Goal: Task Accomplishment & Management: Use online tool/utility

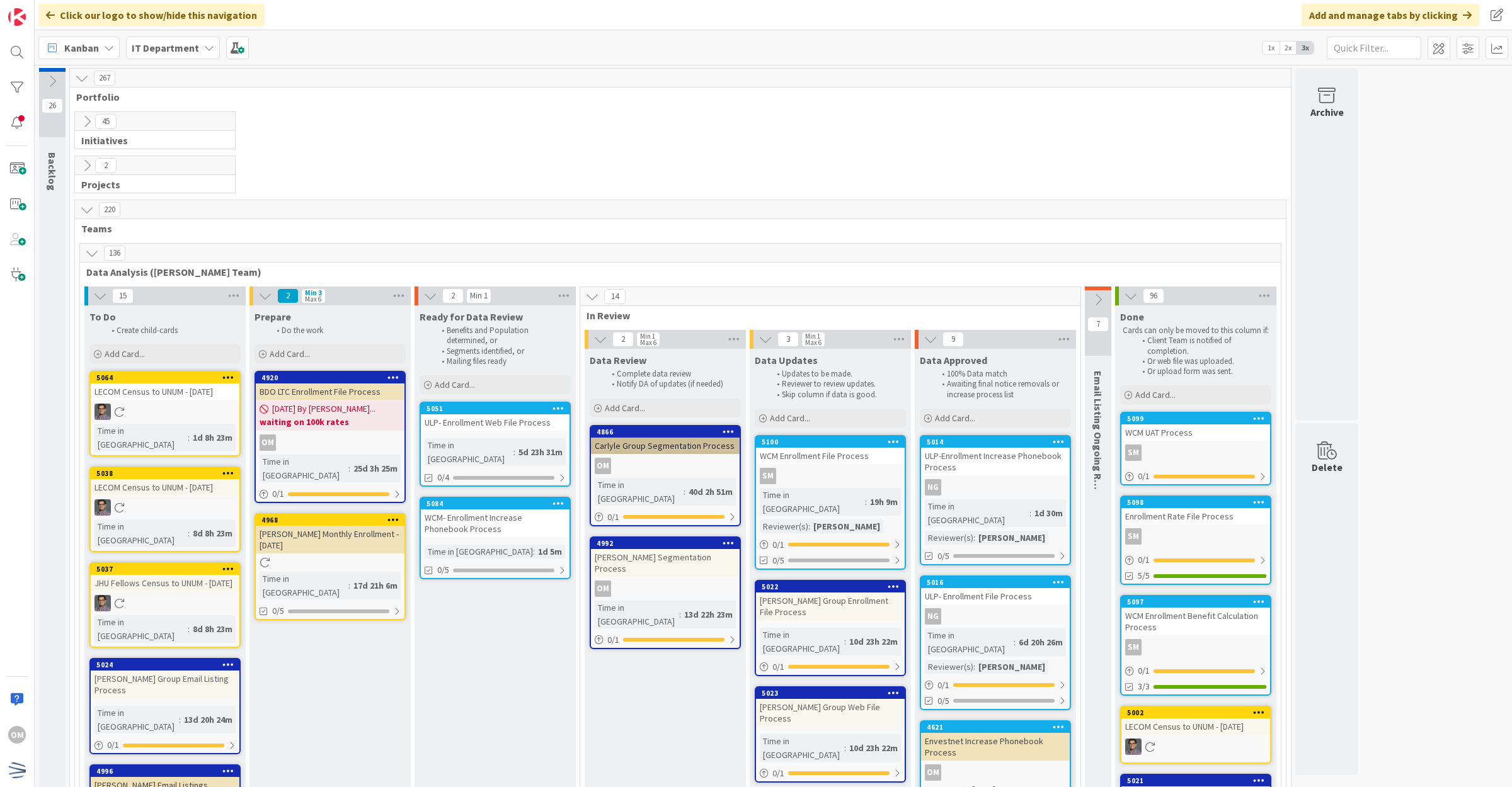
click at [481, 379] on div "Add Card..." at bounding box center [495, 384] width 151 height 19
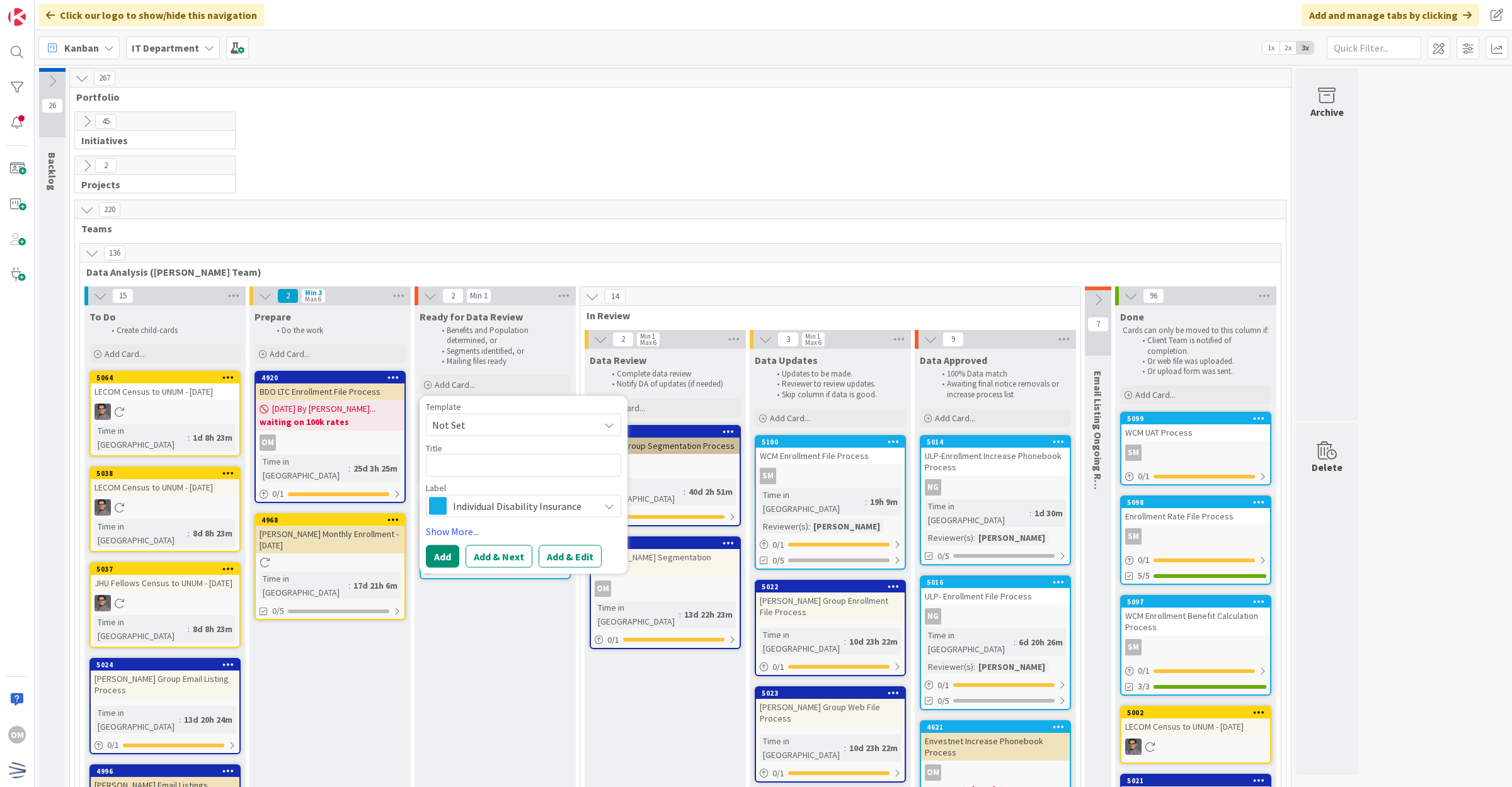
click at [479, 422] on span "Not Set" at bounding box center [511, 425] width 157 height 16
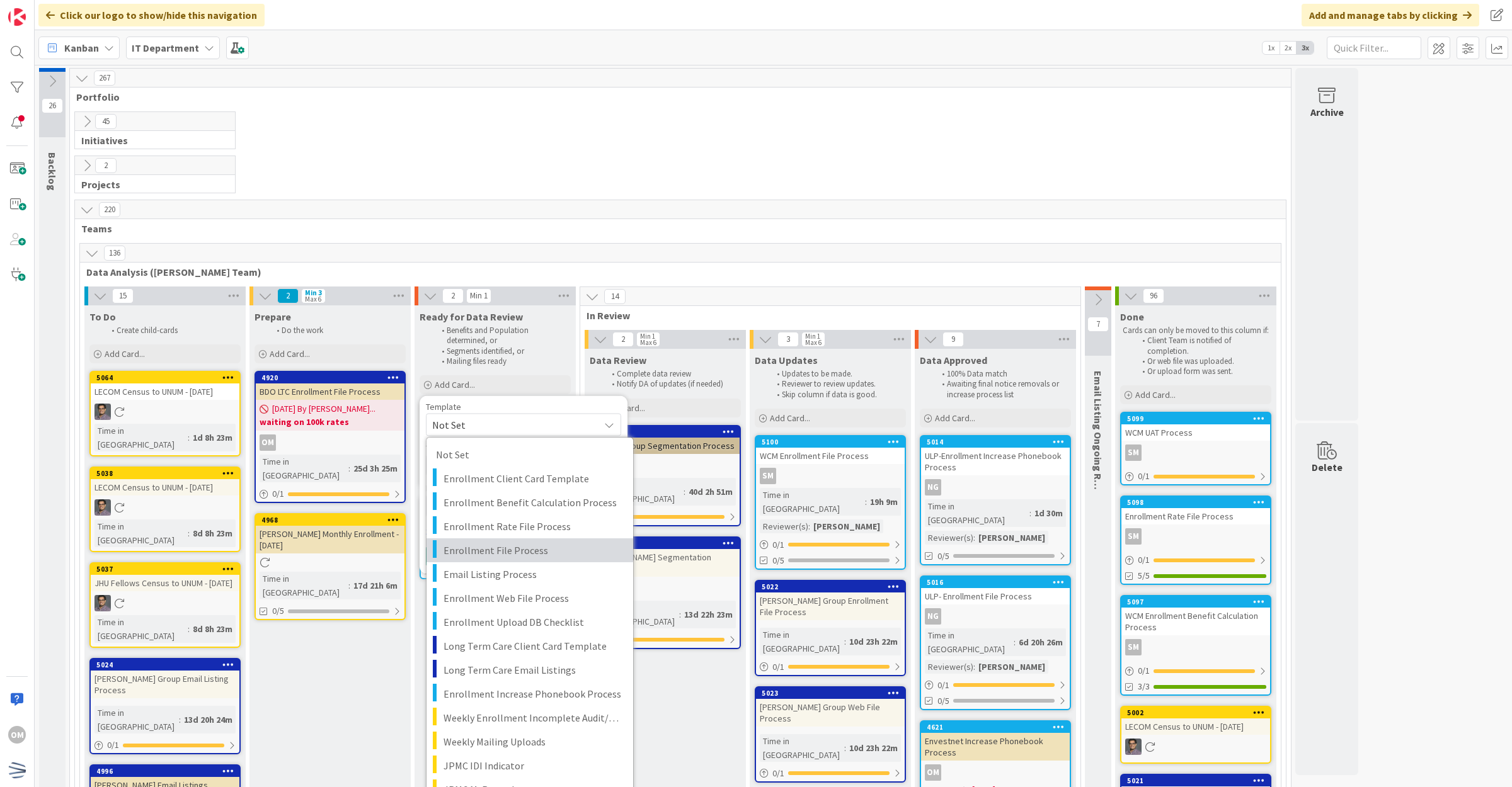
click at [505, 552] on span "Enrollment File Process" at bounding box center [533, 550] width 180 height 16
type textarea "x"
type textarea "Enrollment File Process"
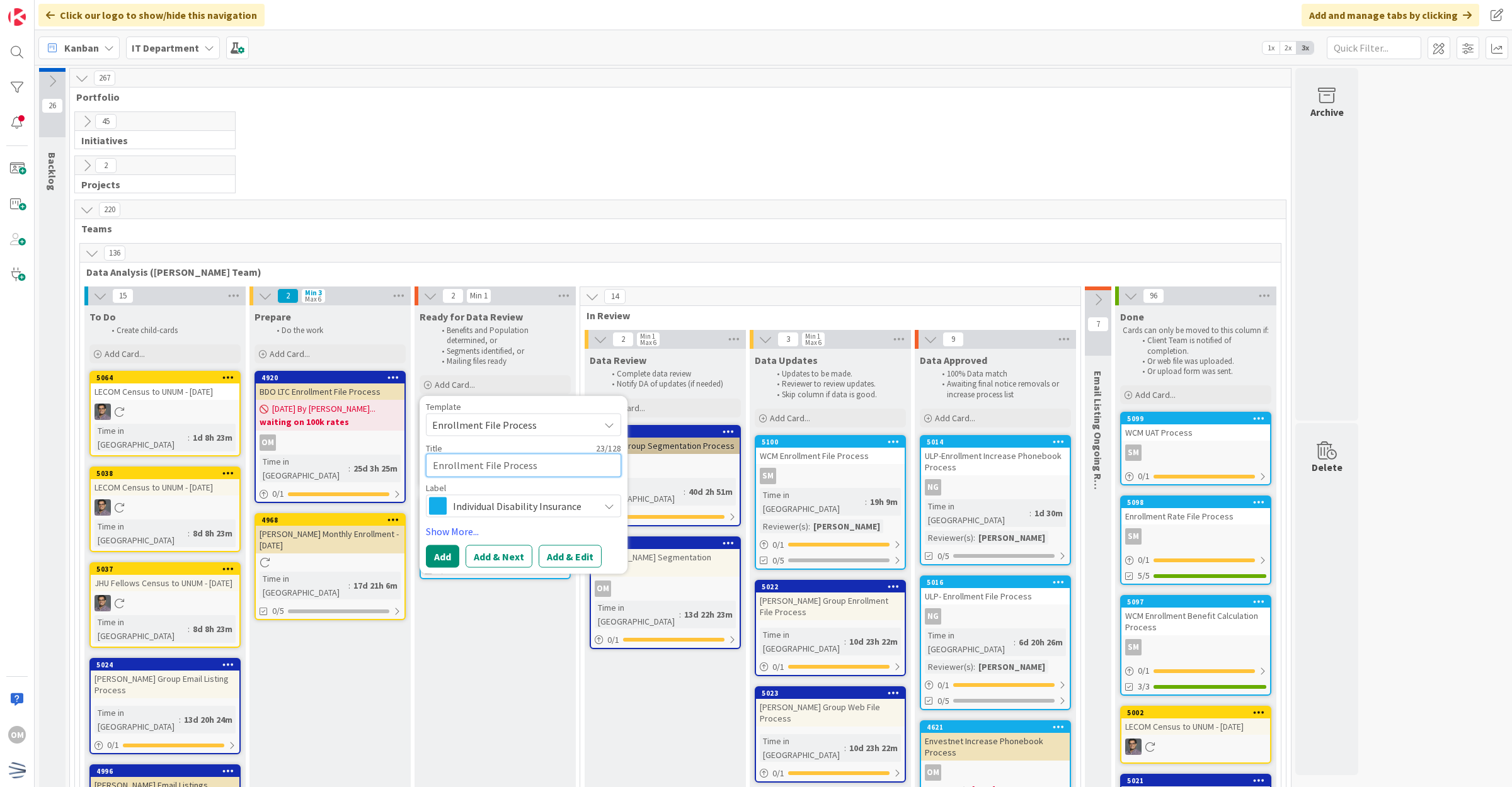
click at [432, 464] on textarea "Enrollment File Process" at bounding box center [524, 465] width 195 height 23
type textarea "x"
type textarea "JEnrollment File Process"
type textarea "x"
type textarea "JPMEnrollment File Process"
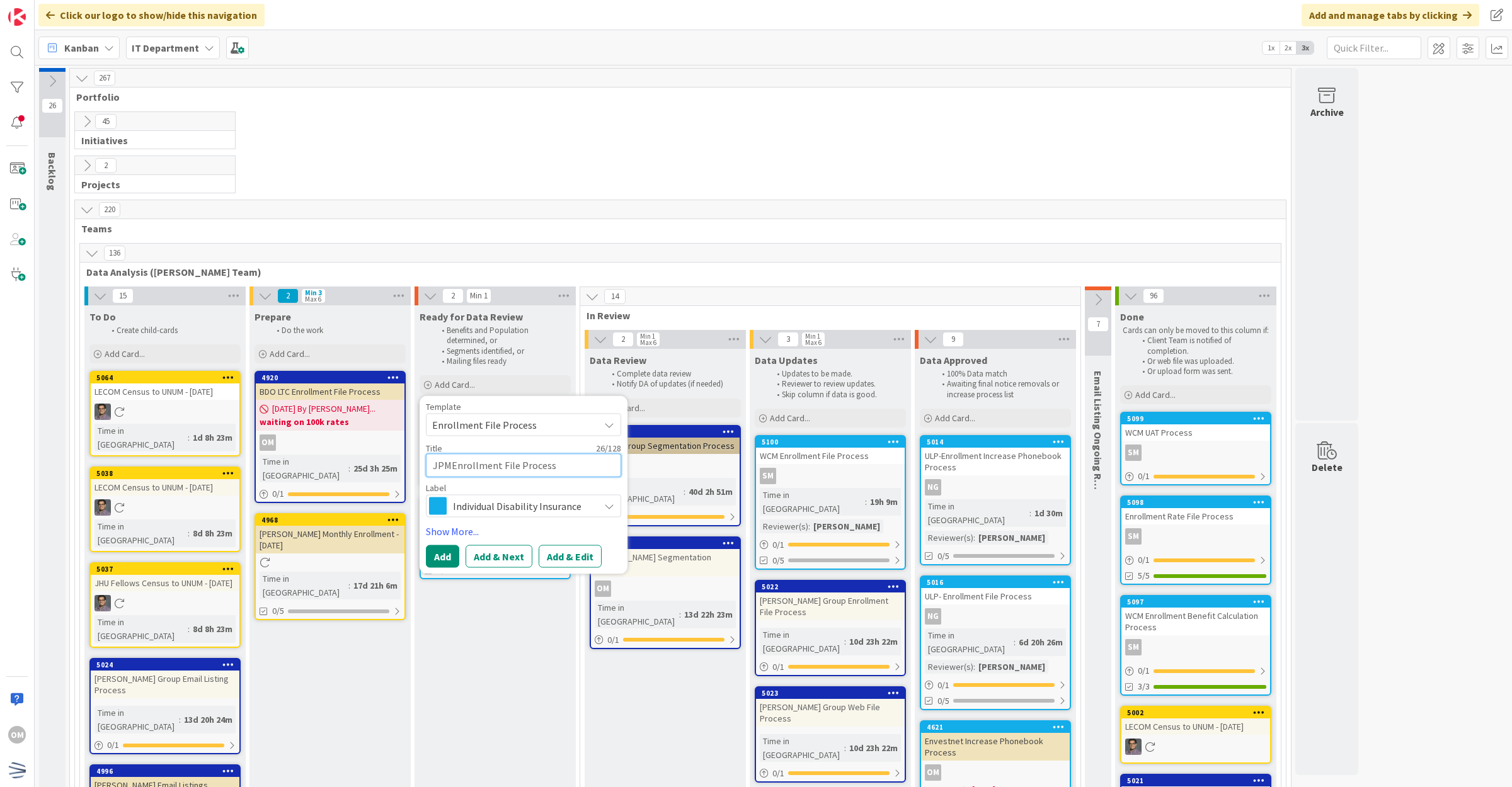
type textarea "x"
type textarea "JPMCEnrollment File Process"
type textarea "x"
type textarea "JPMC Enrollment File Process"
type textarea "x"
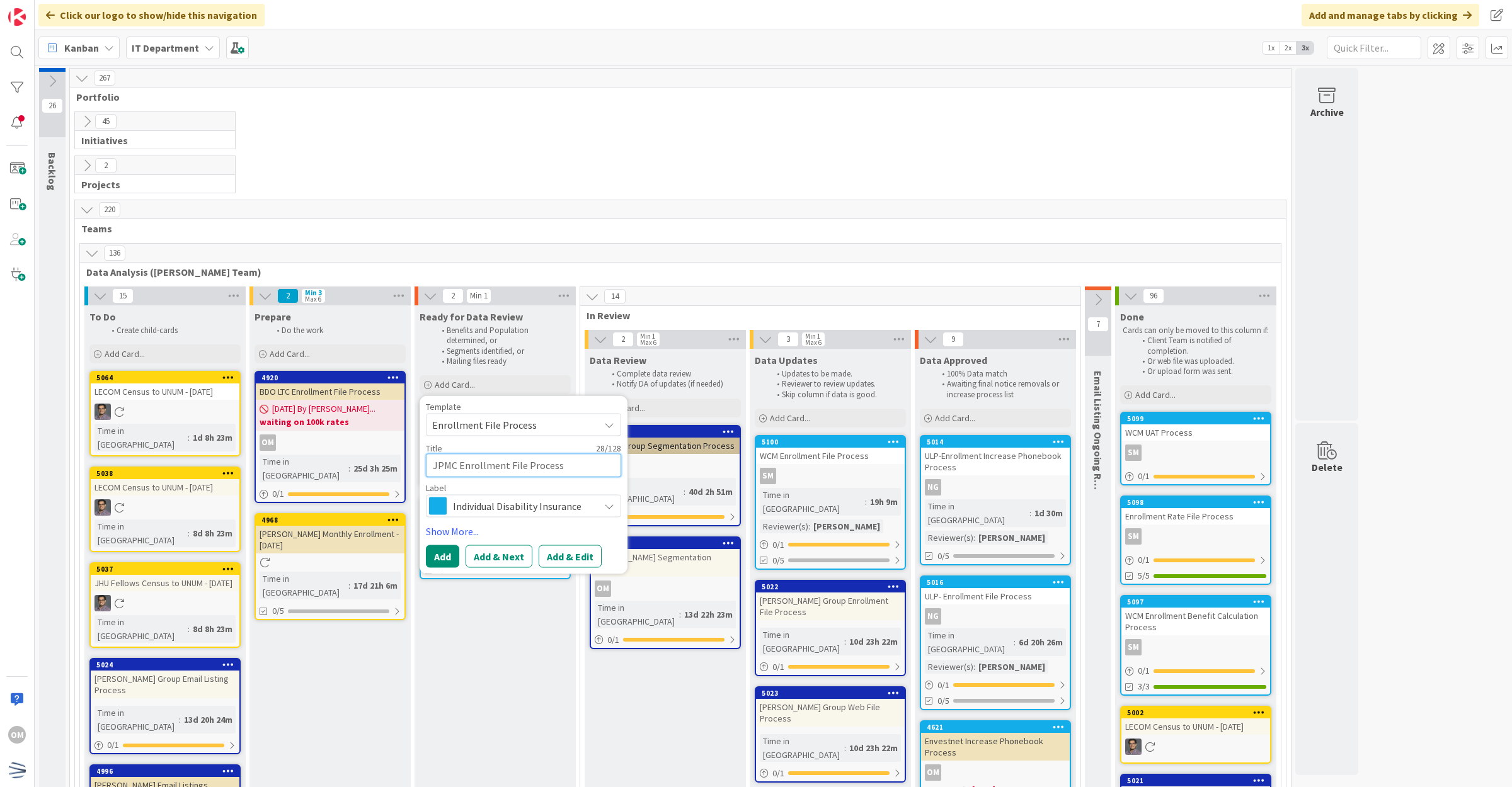
type textarea "JPMC SEnrollment File Process"
type textarea "x"
type textarea "JPMC SepEnrollment File Process"
type textarea "x"
type textarea "JPMC SeptEnrollment File Process"
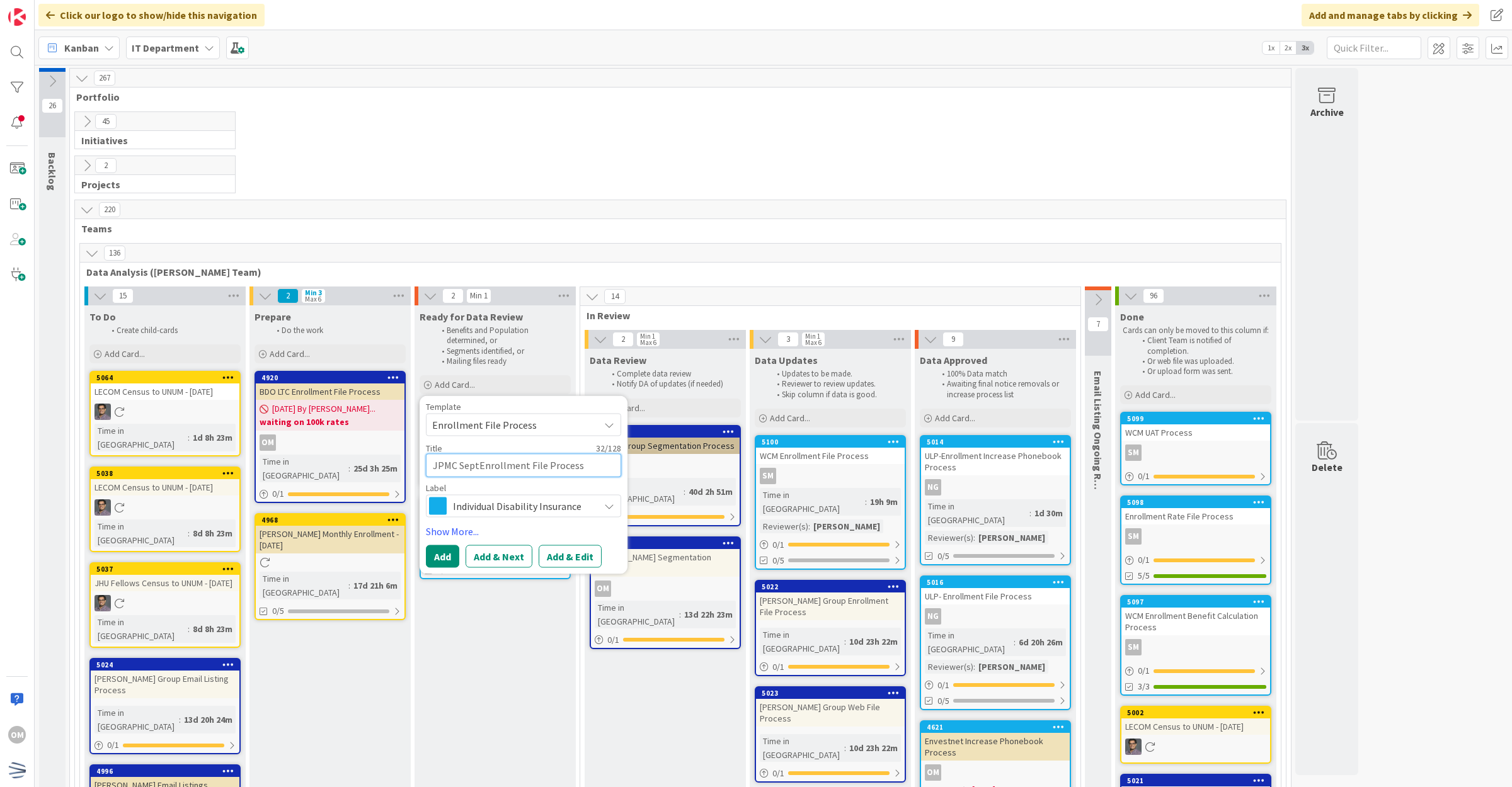
type textarea "x"
type textarea "JPMC Sept Enrollment File Process"
type textarea "x"
type textarea "JPMC Sept NEnrollment File Process"
type textarea "x"
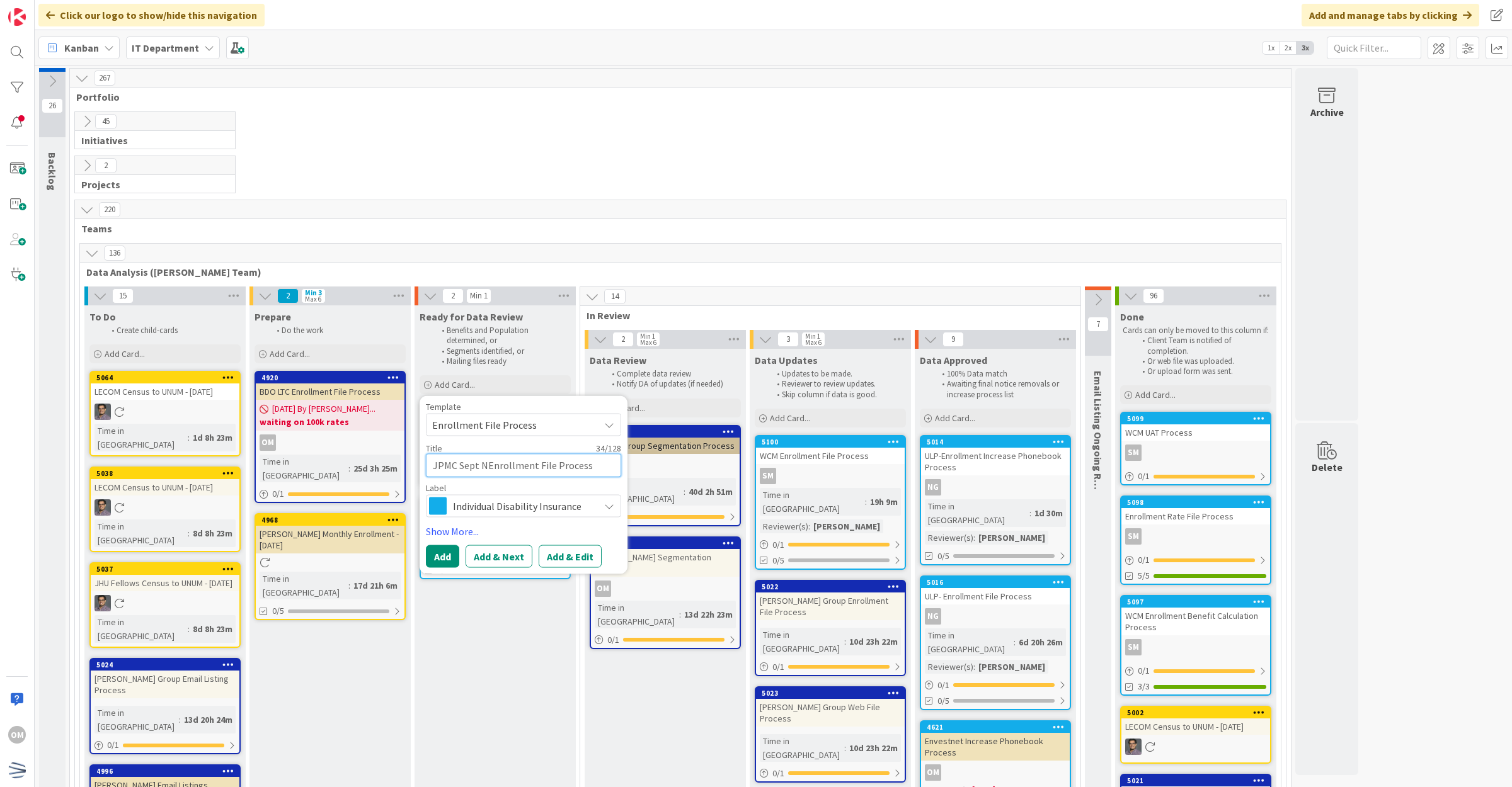
type textarea "JPMC Sept NHEnrollment File Process"
type textarea "x"
type textarea "JPMC Sept NH Enrollment File Process"
click at [448, 550] on button "Add" at bounding box center [442, 556] width 33 height 23
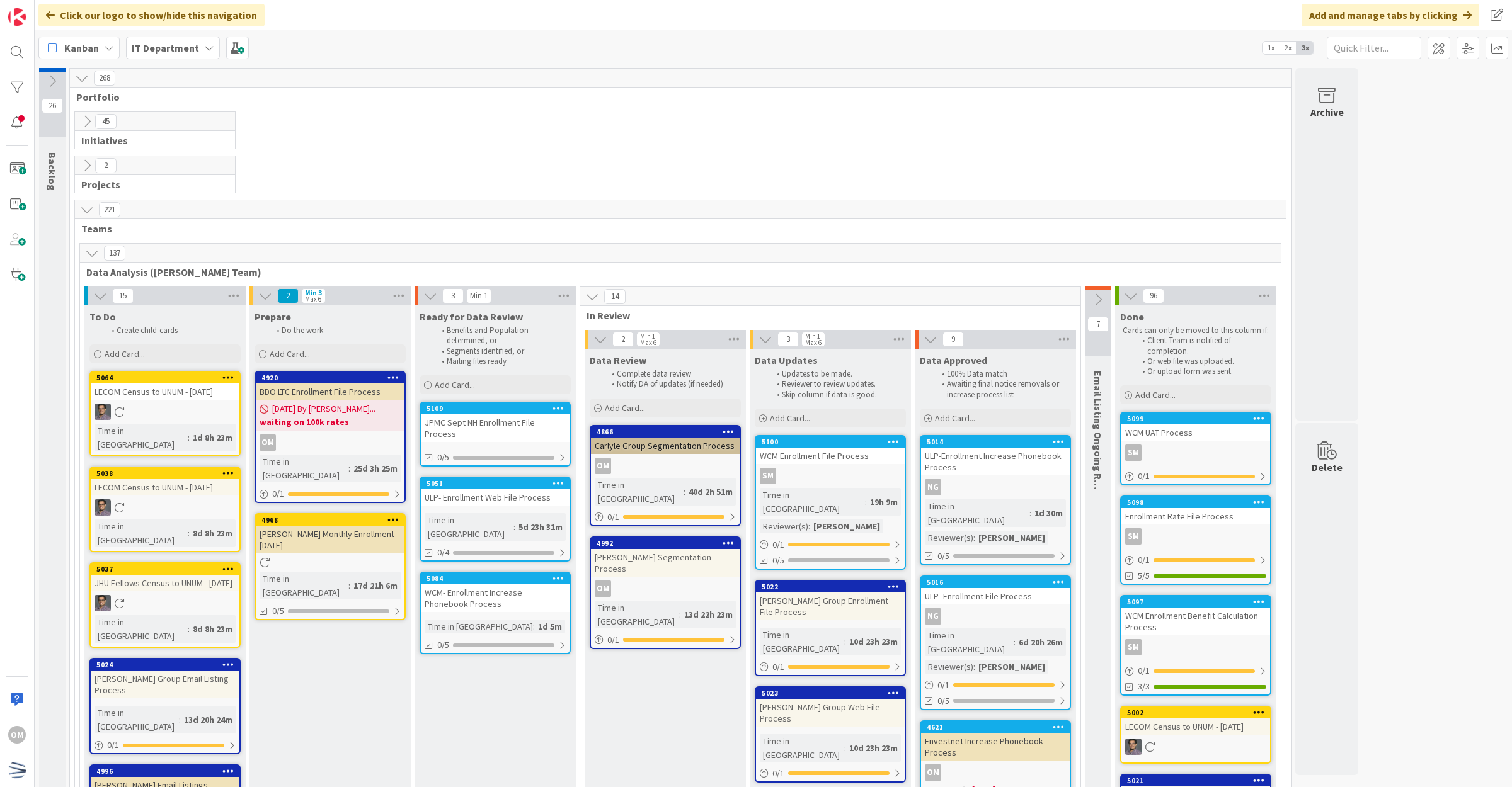
click at [503, 426] on div "JPMC Sept NH Enrollment File Process" at bounding box center [495, 428] width 148 height 27
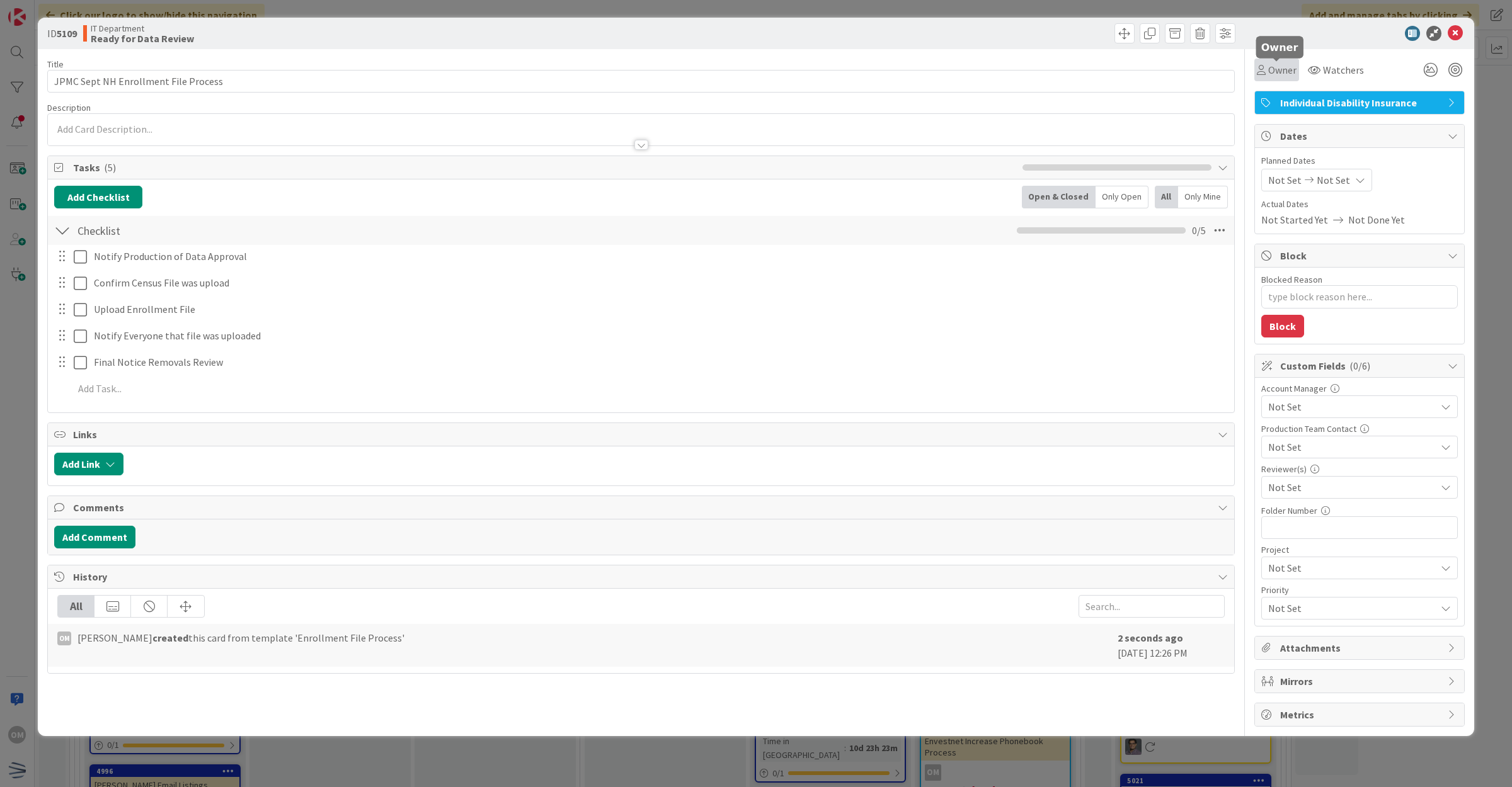
click at [1281, 65] on span "Owner" at bounding box center [1282, 69] width 28 height 15
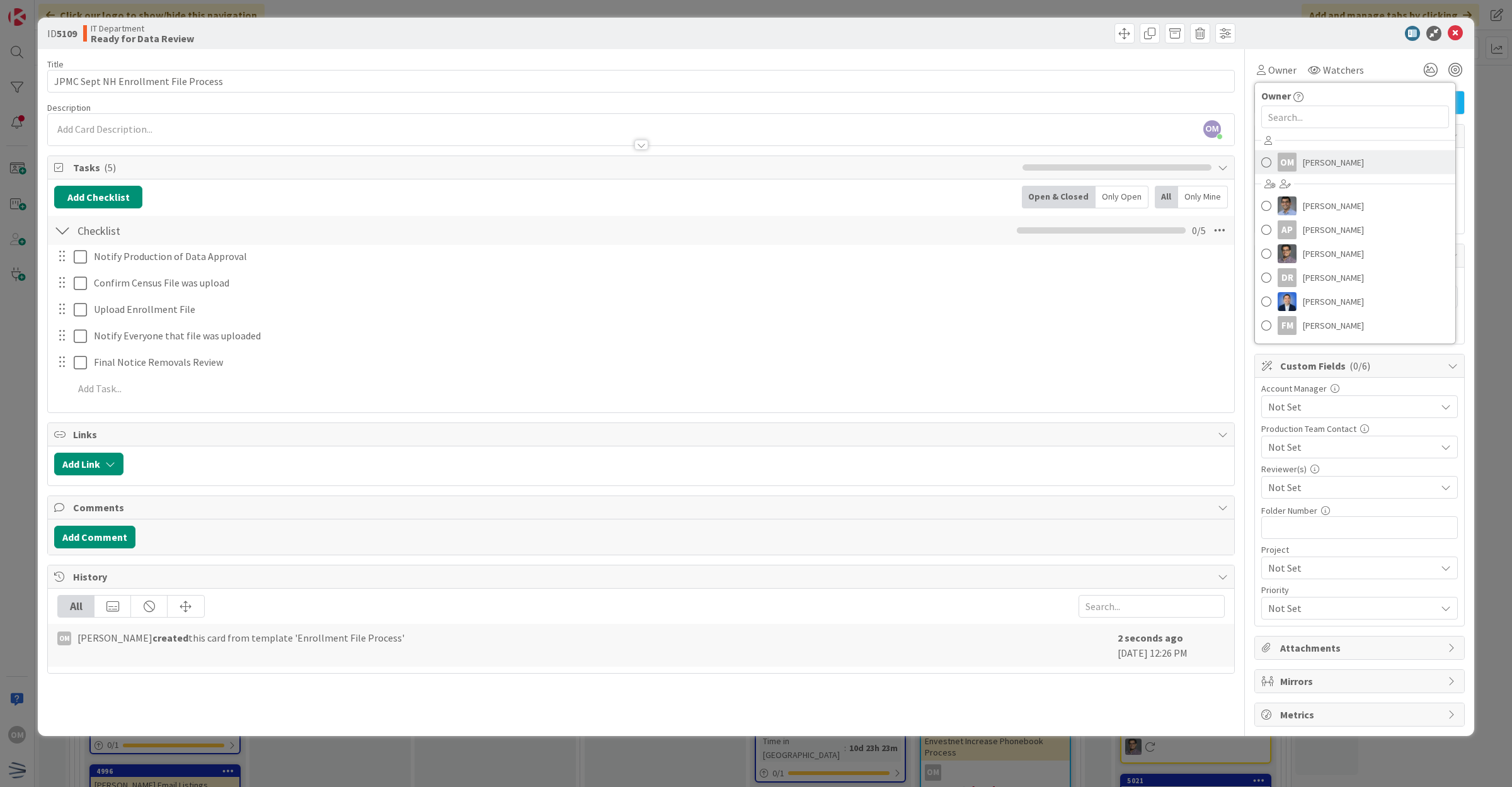
click at [1324, 171] on span "[PERSON_NAME]" at bounding box center [1334, 162] width 61 height 19
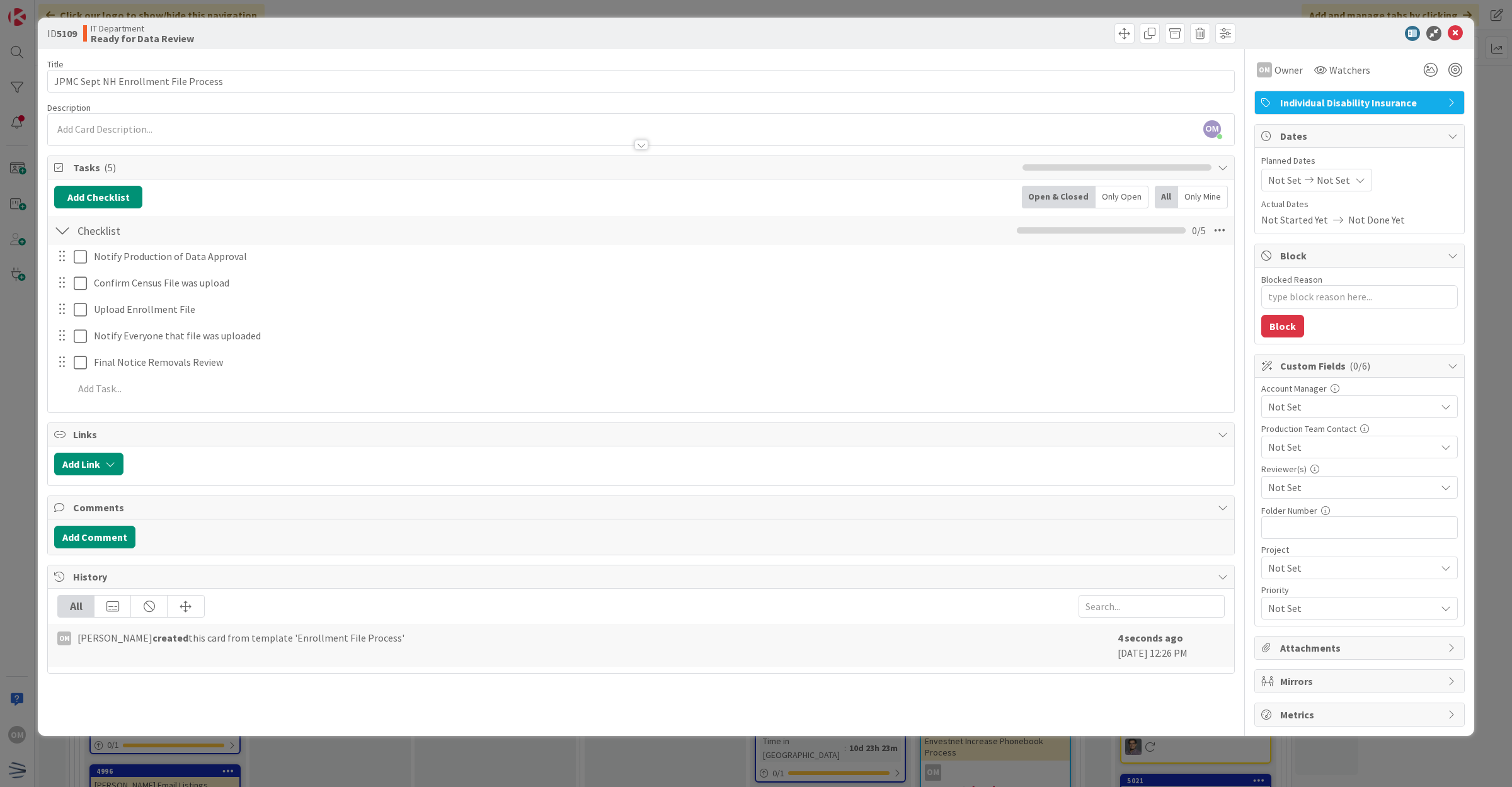
click at [1306, 410] on span "Not Set" at bounding box center [1352, 406] width 168 height 15
click at [1295, 481] on span "[PERSON_NAME]" at bounding box center [1317, 481] width 75 height 19
click at [1291, 498] on span "[PERSON_NAME]" at bounding box center [1317, 503] width 75 height 19
click at [1459, 33] on icon at bounding box center [1456, 33] width 15 height 15
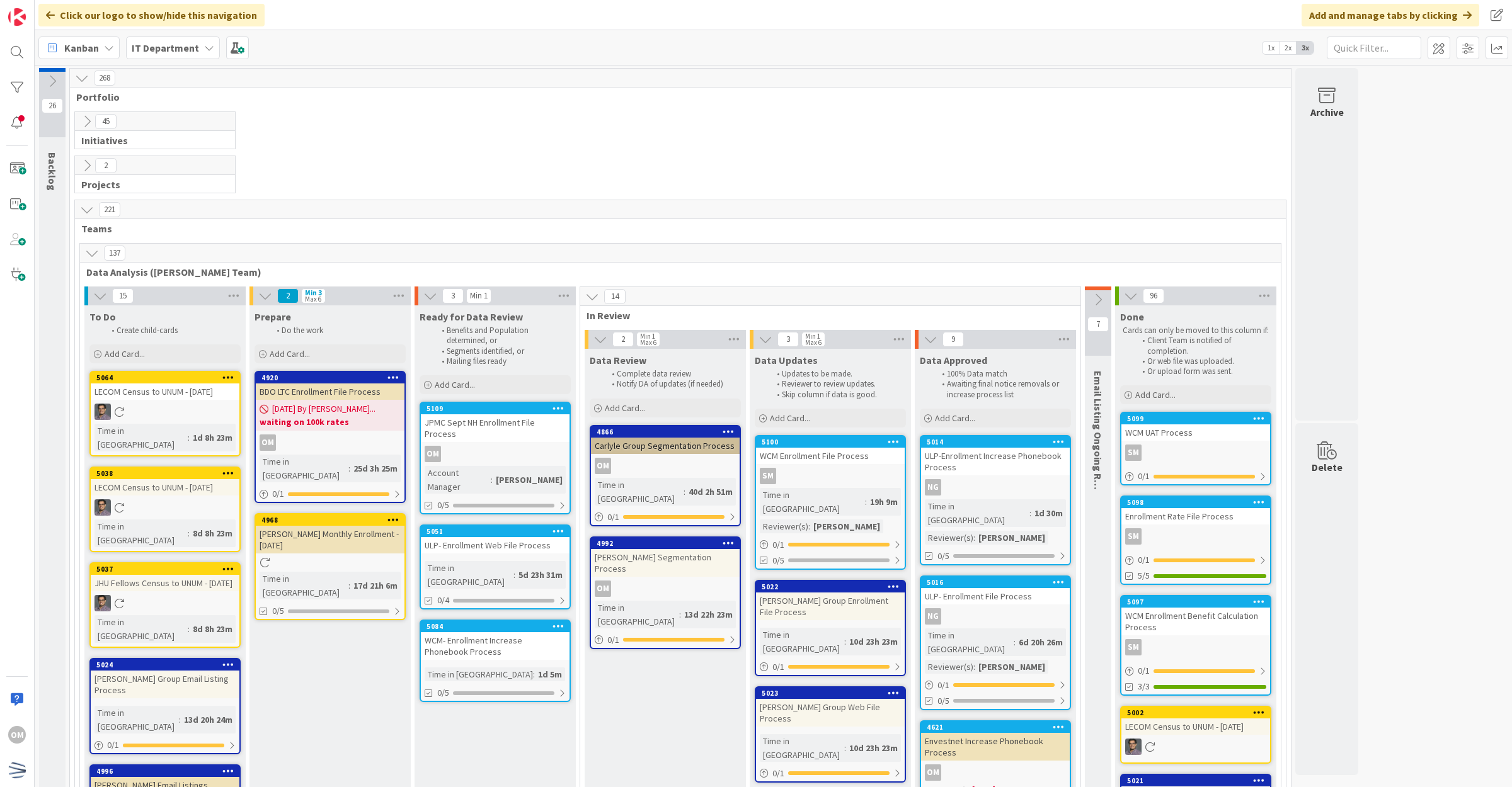
click at [550, 446] on div "OM" at bounding box center [495, 454] width 148 height 16
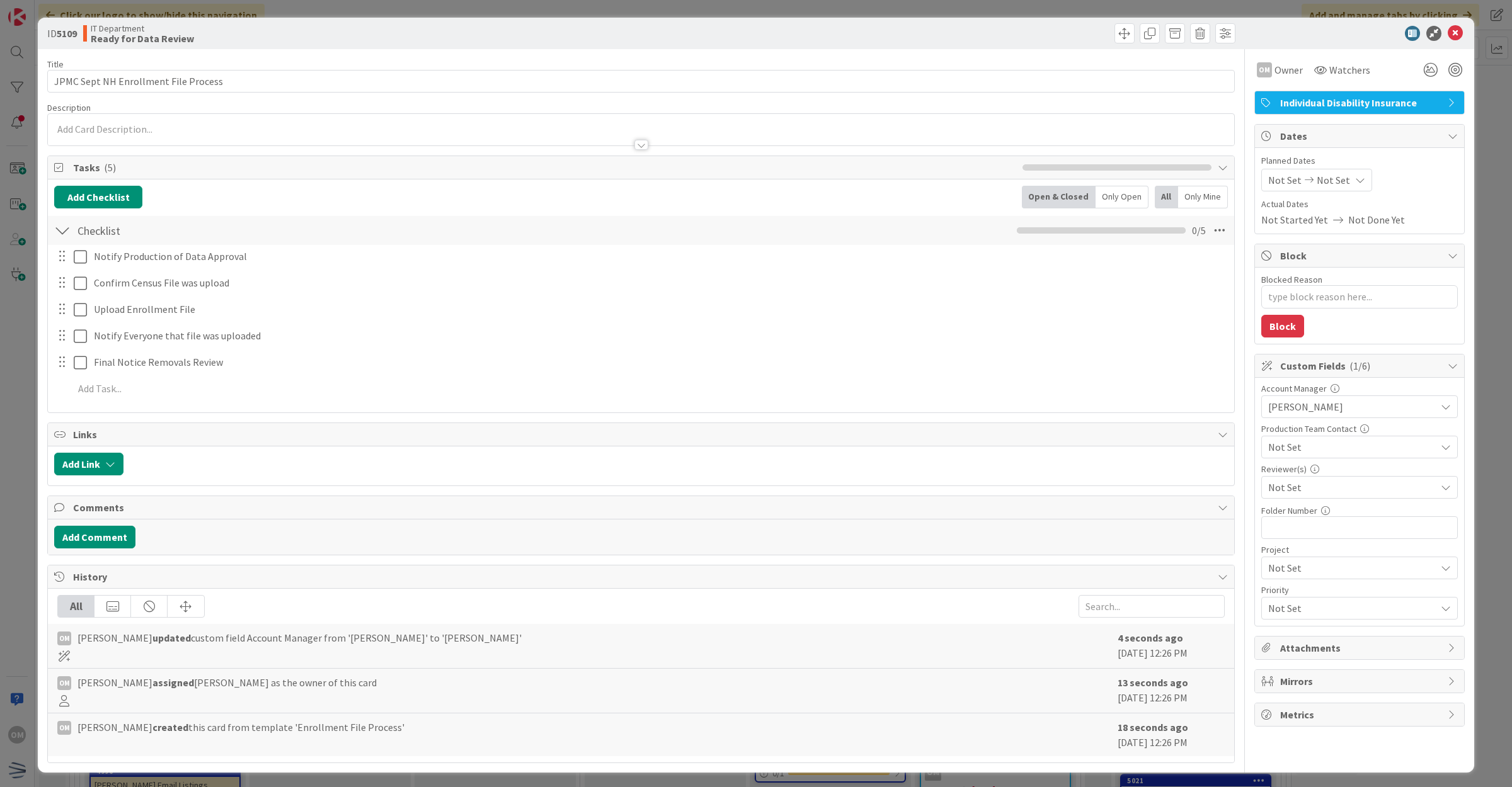
click at [1305, 407] on span "[PERSON_NAME]" at bounding box center [1352, 406] width 168 height 15
click at [1280, 477] on span "[PERSON_NAME]" at bounding box center [1317, 481] width 75 height 19
click at [1280, 499] on span "[PERSON_NAME]" at bounding box center [1317, 503] width 75 height 19
click at [1452, 375] on div "Custom Fields ( 1/6 )" at bounding box center [1360, 366] width 209 height 23
click at [1392, 363] on span "Custom Fields ( 1/6 )" at bounding box center [1361, 365] width 161 height 15
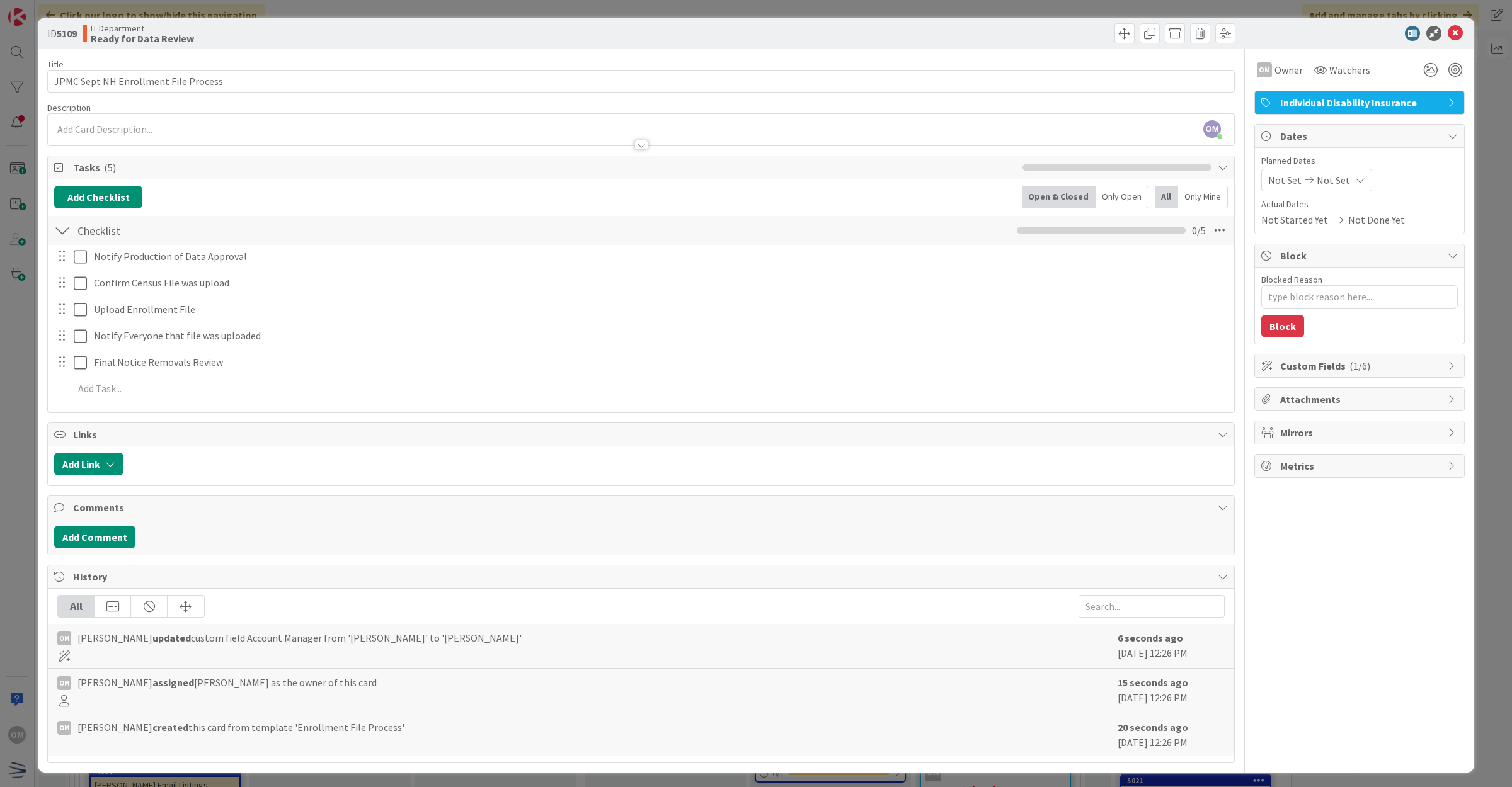
type textarea "x"
click at [1448, 28] on icon at bounding box center [1456, 33] width 15 height 15
